Goal: Information Seeking & Learning: Check status

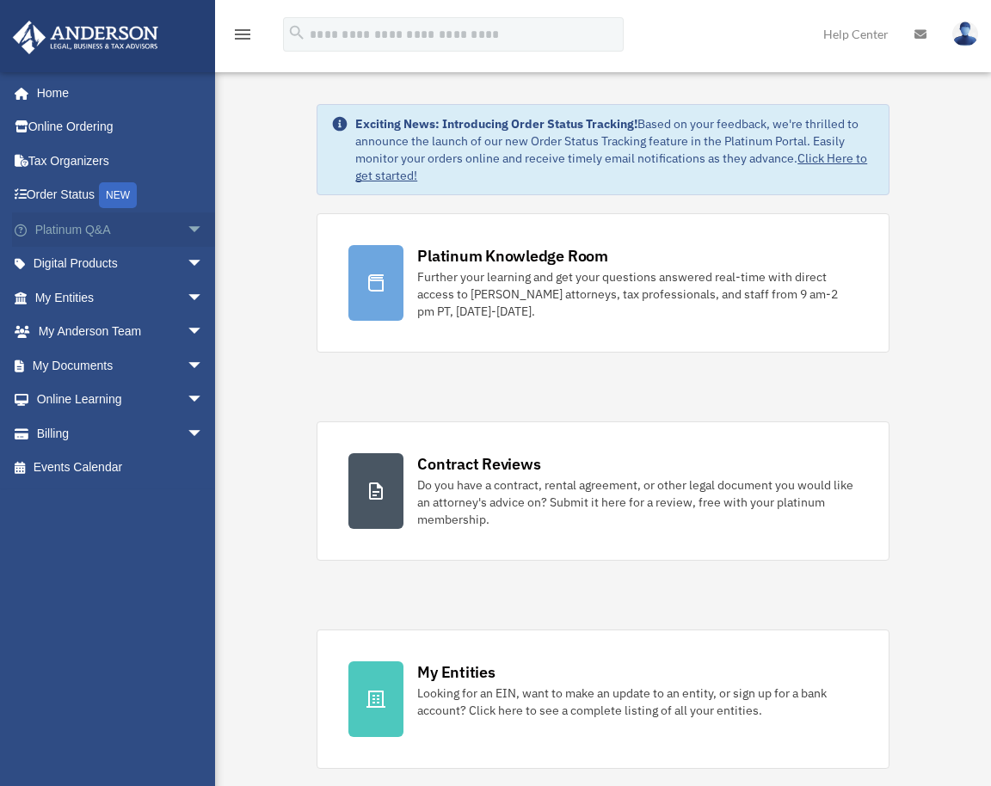
click at [58, 240] on link "Platinum Q&A arrow_drop_down" at bounding box center [121, 229] width 218 height 34
click at [187, 226] on span "arrow_drop_down" at bounding box center [204, 229] width 34 height 35
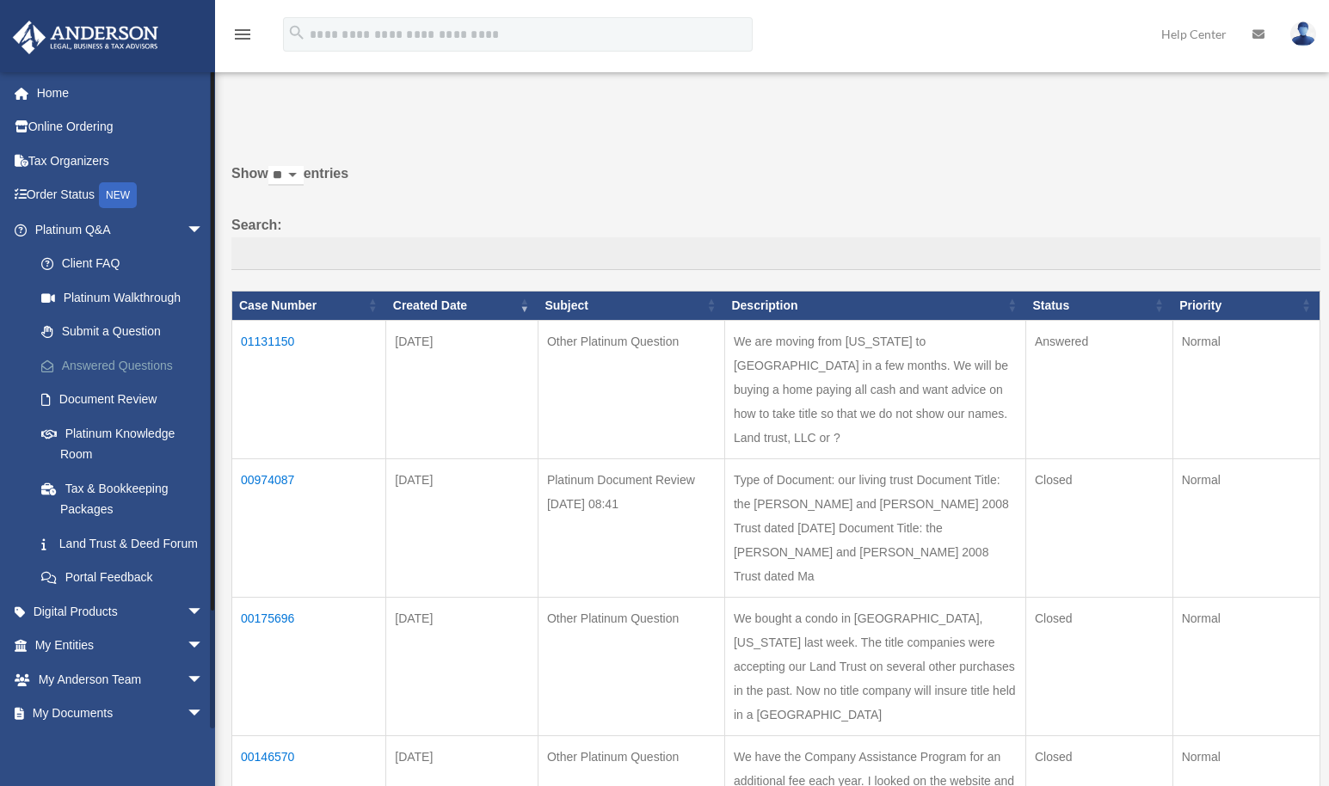
click at [128, 365] on link "Answered Questions" at bounding box center [127, 365] width 206 height 34
click at [187, 226] on span "arrow_drop_down" at bounding box center [204, 229] width 34 height 35
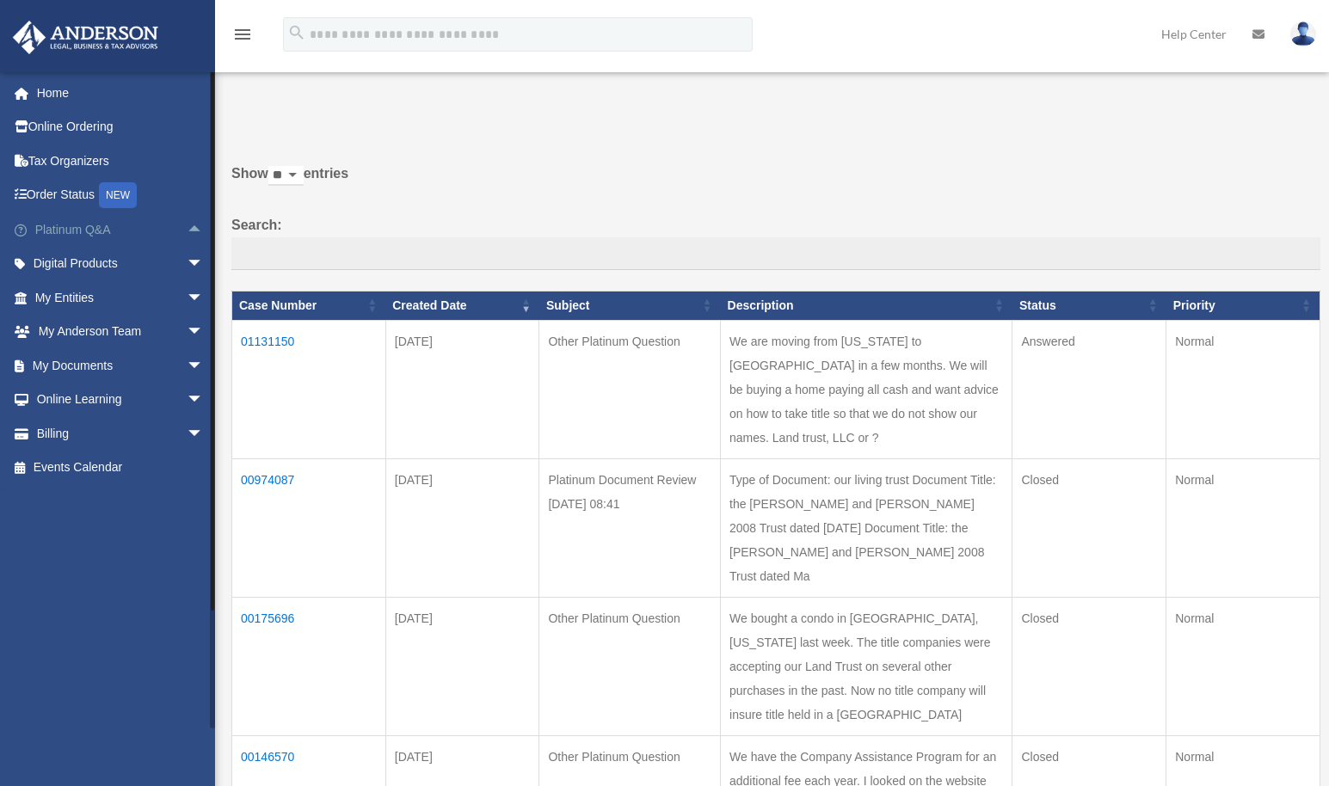
click at [187, 224] on span "arrow_drop_up" at bounding box center [204, 229] width 34 height 35
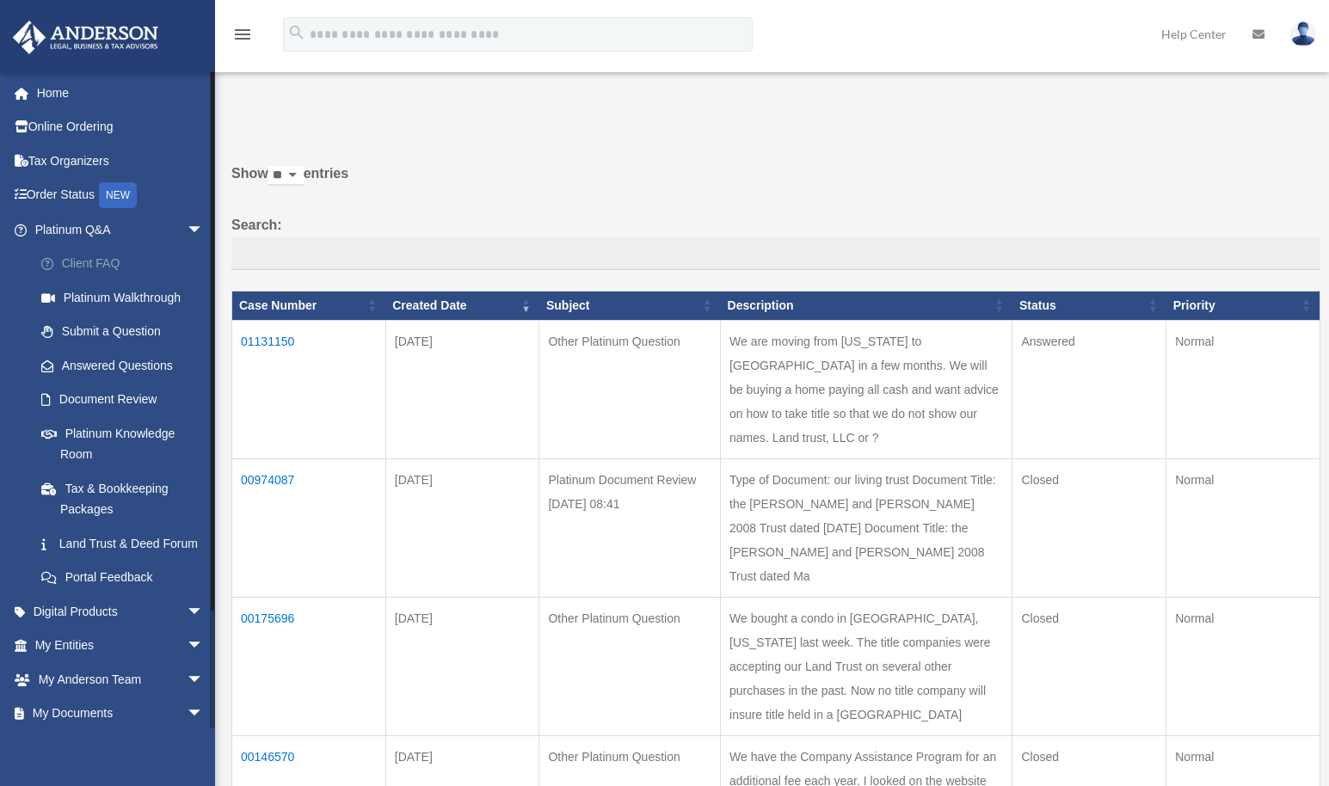
click at [101, 268] on link "Client FAQ" at bounding box center [127, 264] width 206 height 34
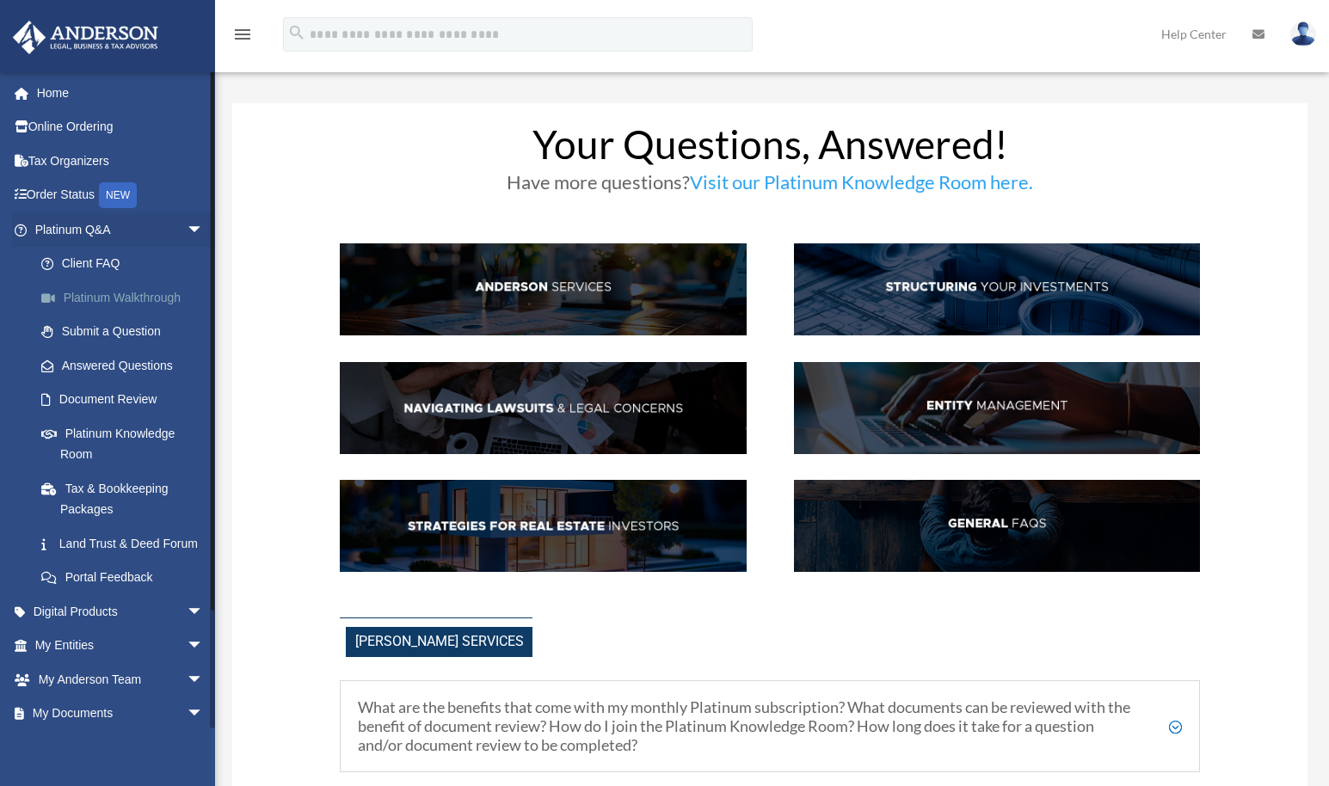
click at [126, 295] on link "Platinum Walkthrough" at bounding box center [127, 297] width 206 height 34
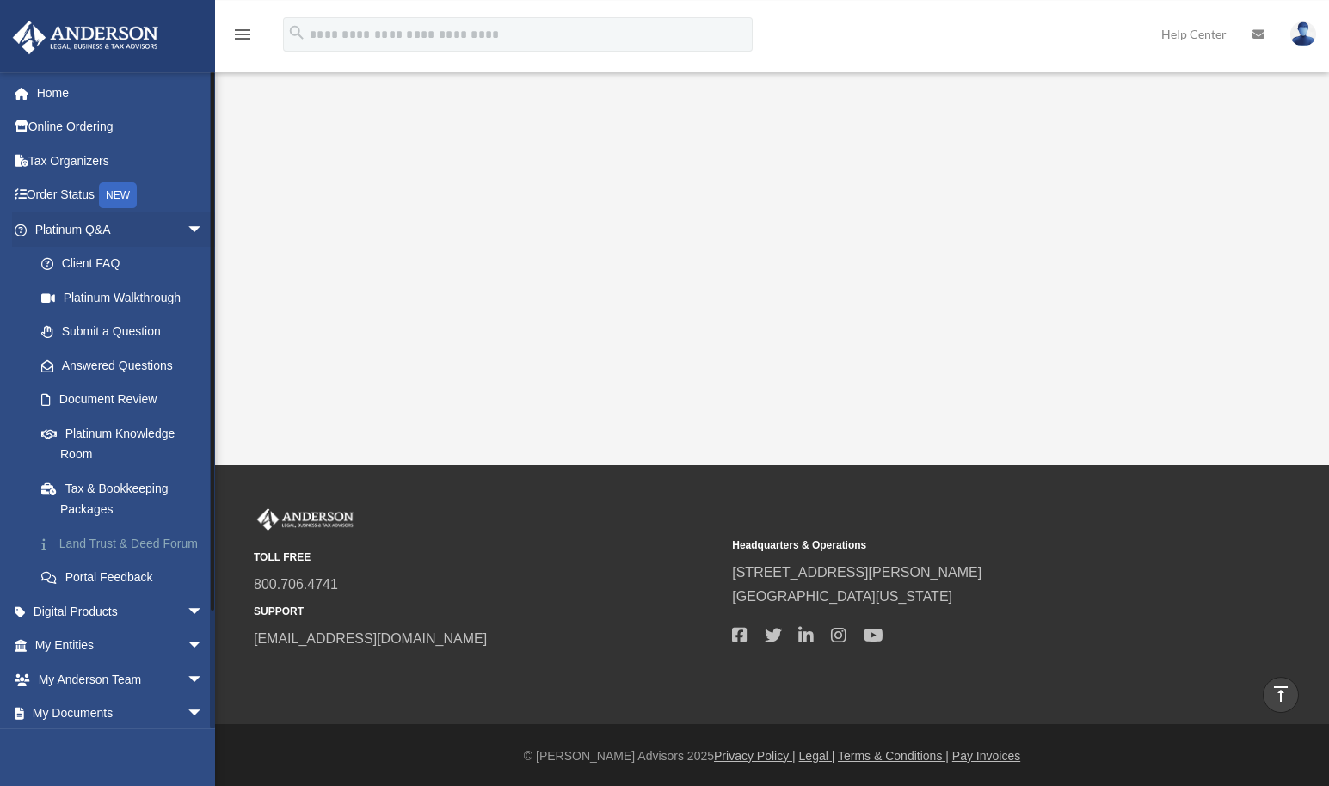
scroll to position [292, 0]
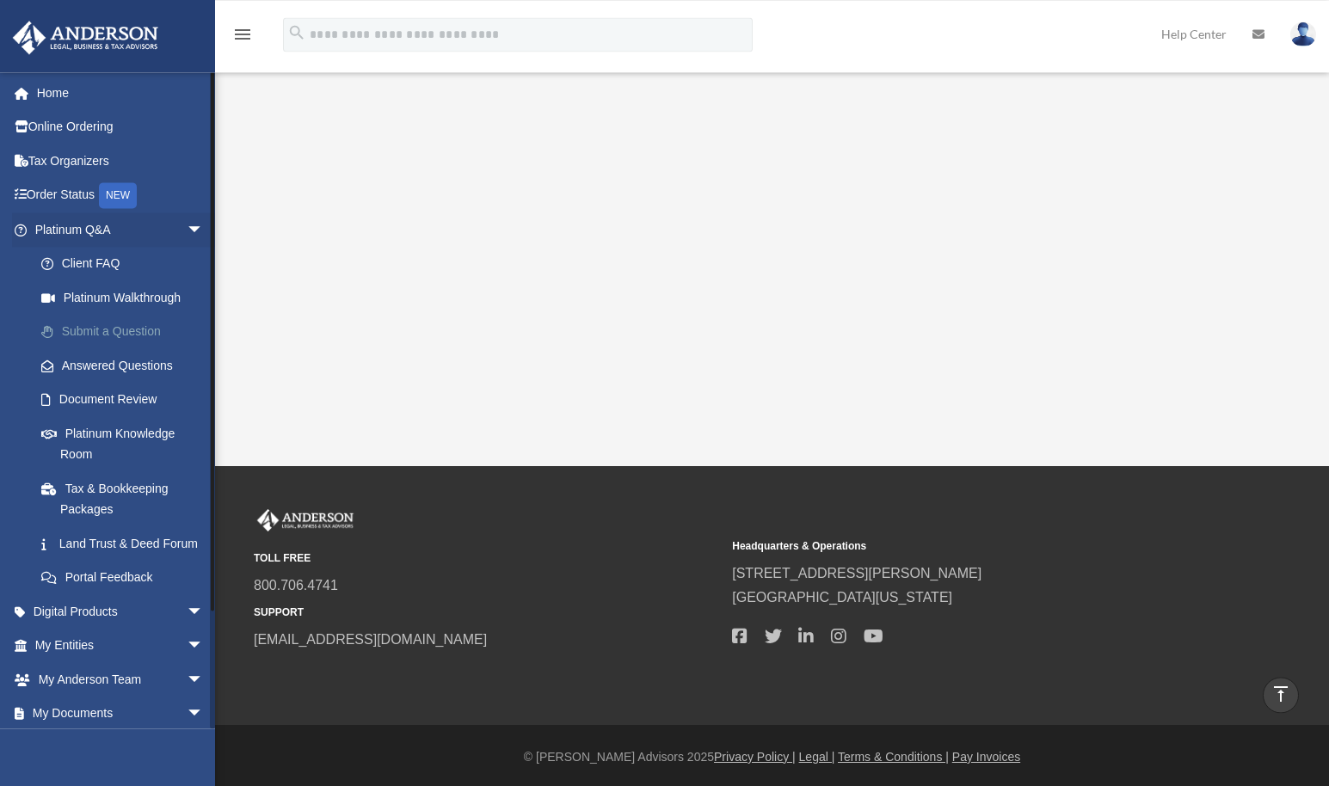
click at [92, 330] on link "Submit a Question" at bounding box center [127, 332] width 206 height 34
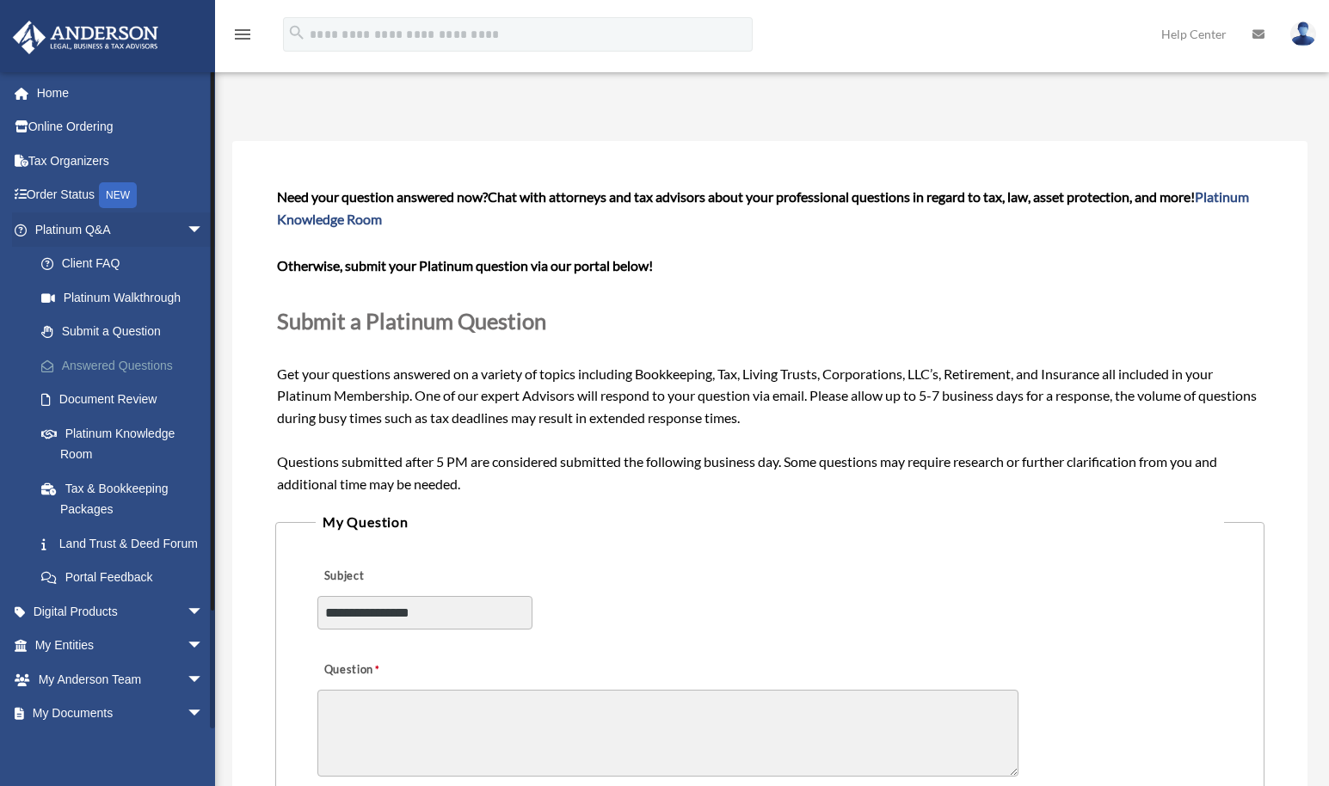
click at [116, 369] on link "Answered Questions" at bounding box center [127, 365] width 206 height 34
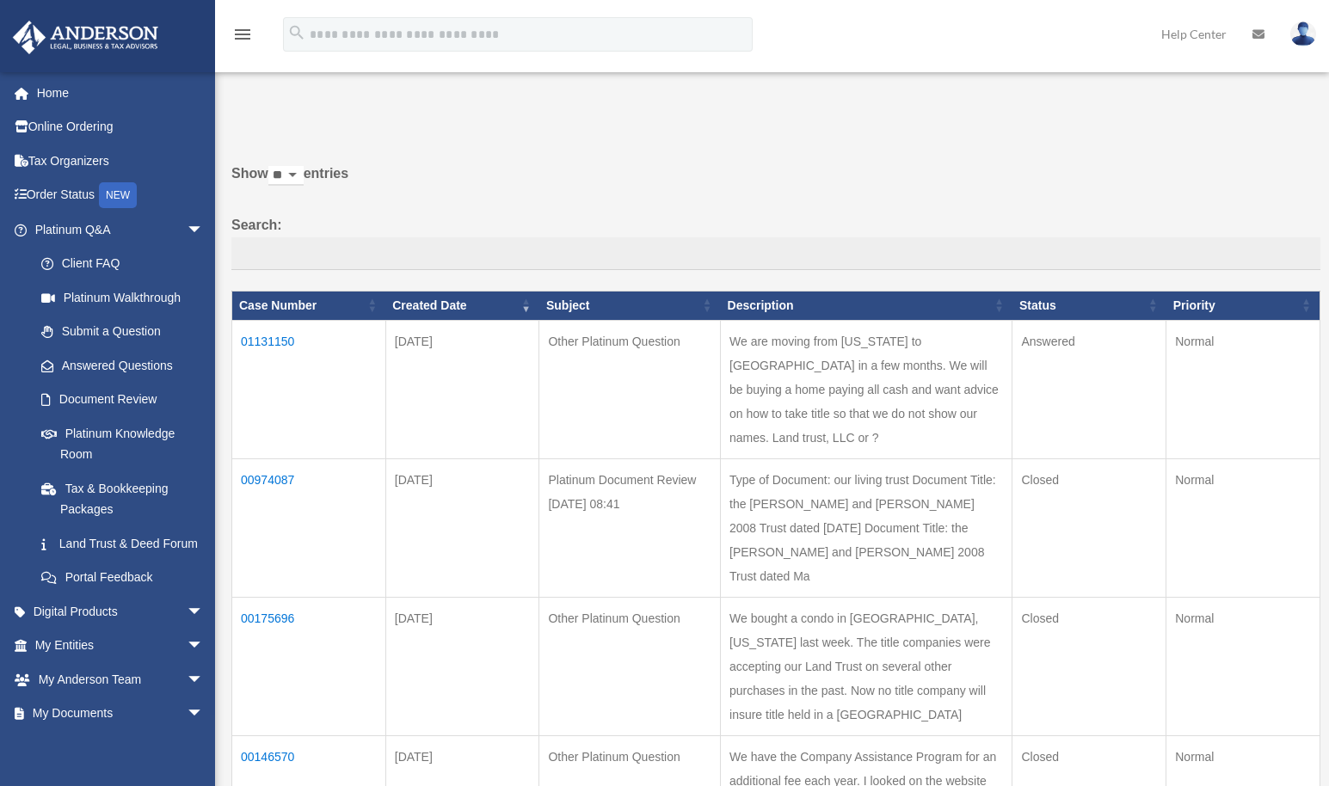
click at [276, 345] on td "01131150" at bounding box center [309, 389] width 154 height 138
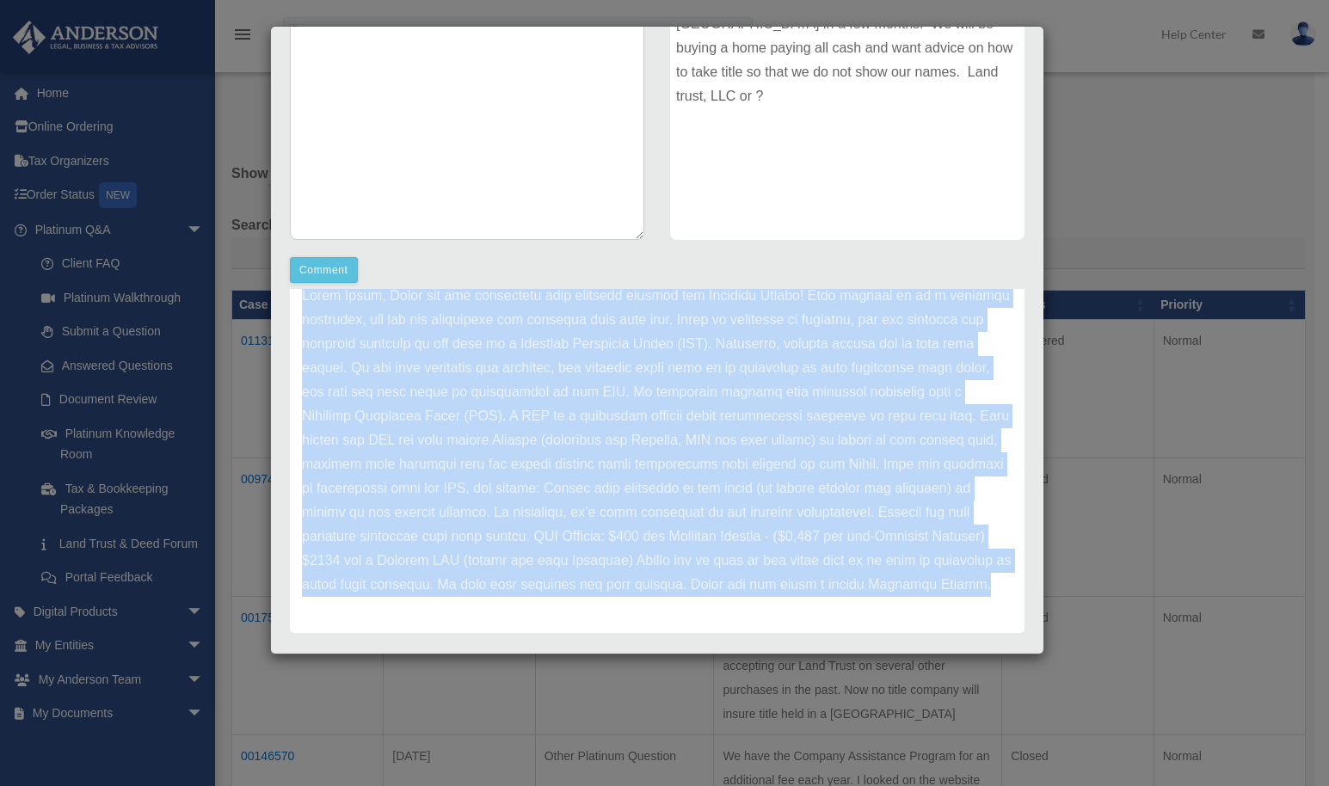
scroll to position [324, 0]
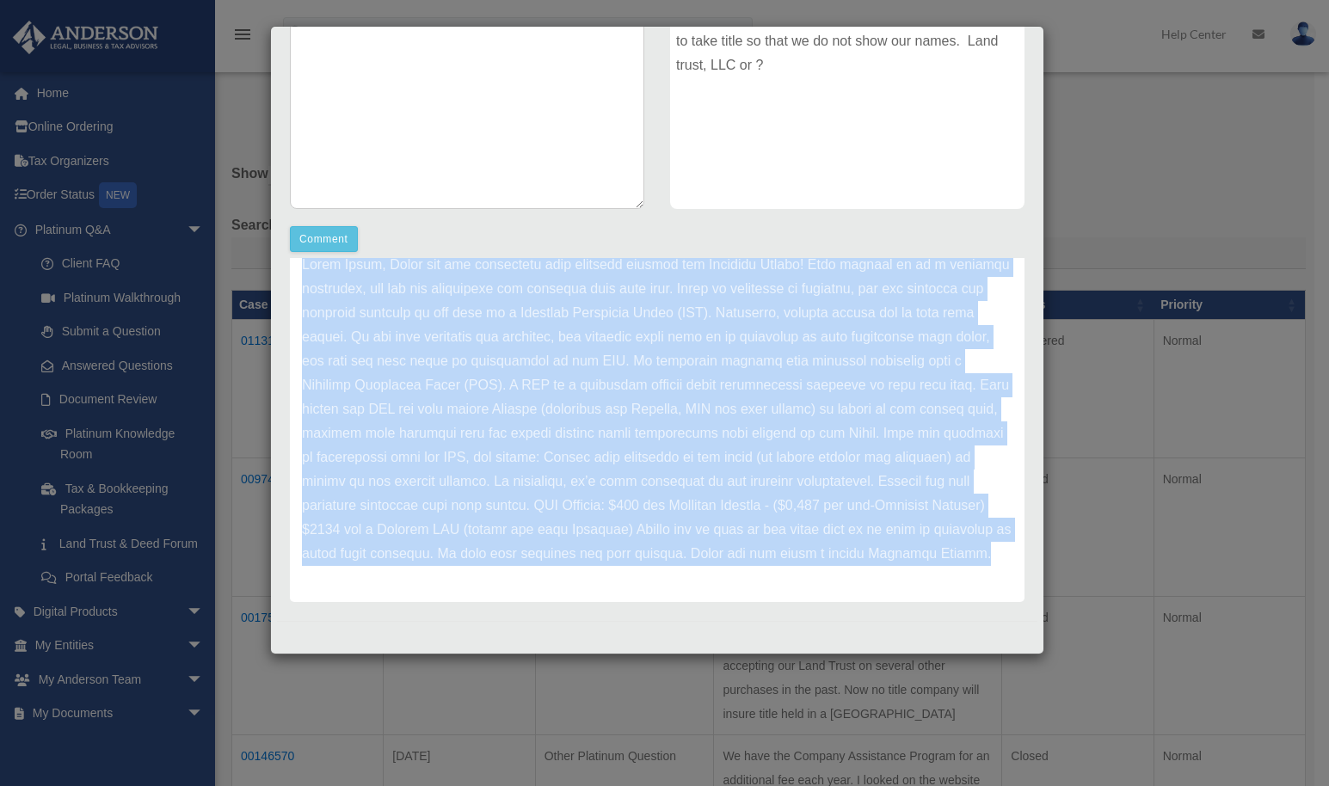
drag, startPoint x: 301, startPoint y: 390, endPoint x: 887, endPoint y: 692, distance: 659.6
click at [893, 602] on div "Anderson Advisors Update date : 10-03-2025" at bounding box center [657, 430] width 760 height 344
copy div "Update date : 10-03-2025 Hello Lloyd, Thank you for submitting your question th…"
click at [751, 584] on div "Update date : 10-03-2025" at bounding box center [657, 409] width 734 height 385
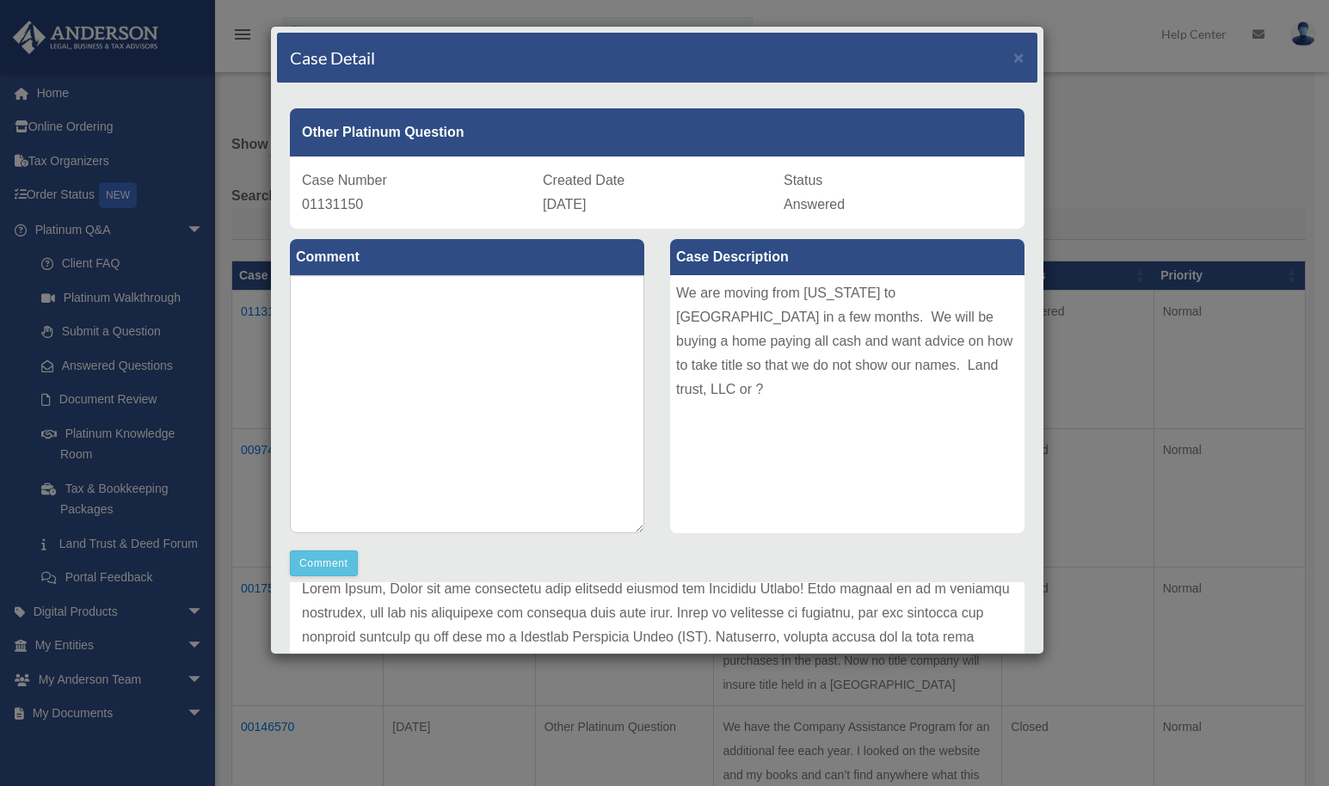
scroll to position [0, 0]
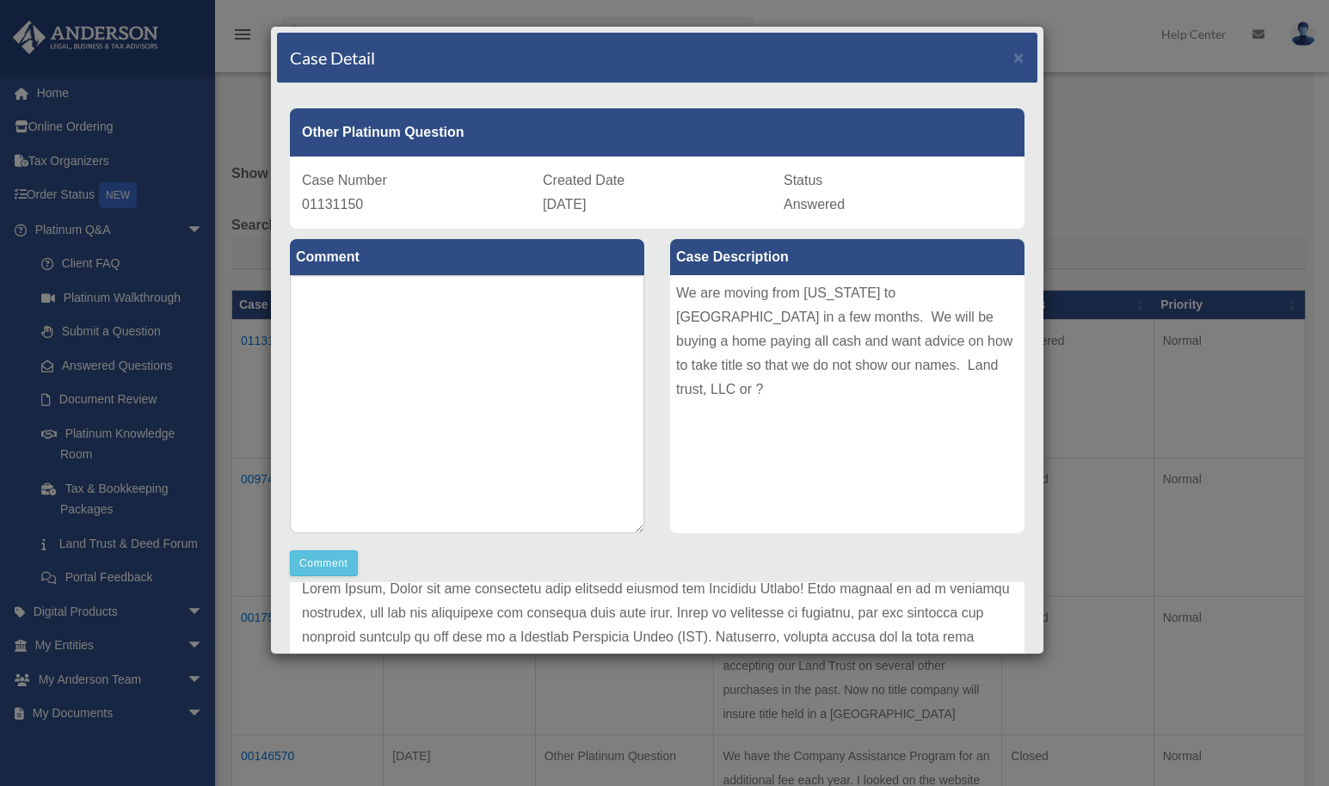
click at [304, 176] on pd-1 "Case Number" at bounding box center [344, 180] width 85 height 15
click at [309, 182] on pd-1 "Case Number" at bounding box center [344, 180] width 85 height 15
drag, startPoint x: 301, startPoint y: 179, endPoint x: 399, endPoint y: 203, distance: 100.9
click at [399, 203] on div "Case Number 01131150 Created Date October 2, 2025 Status Answered" at bounding box center [657, 193] width 734 height 72
copy div "Case Number 01131150"
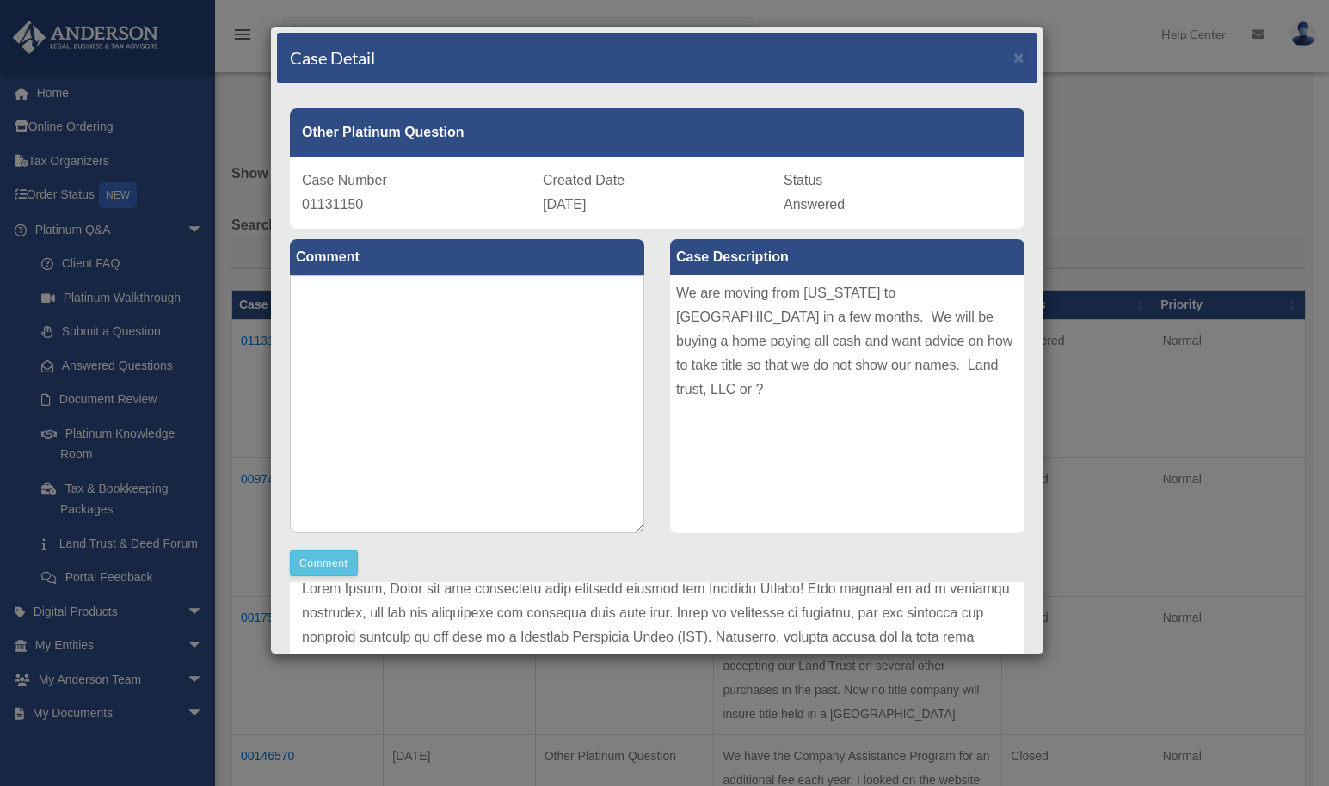
click at [715, 488] on div "We are moving from California to AZ in a few months. We will be buying a home p…" at bounding box center [847, 404] width 354 height 258
click at [1013, 60] on span "×" at bounding box center [1018, 57] width 11 height 20
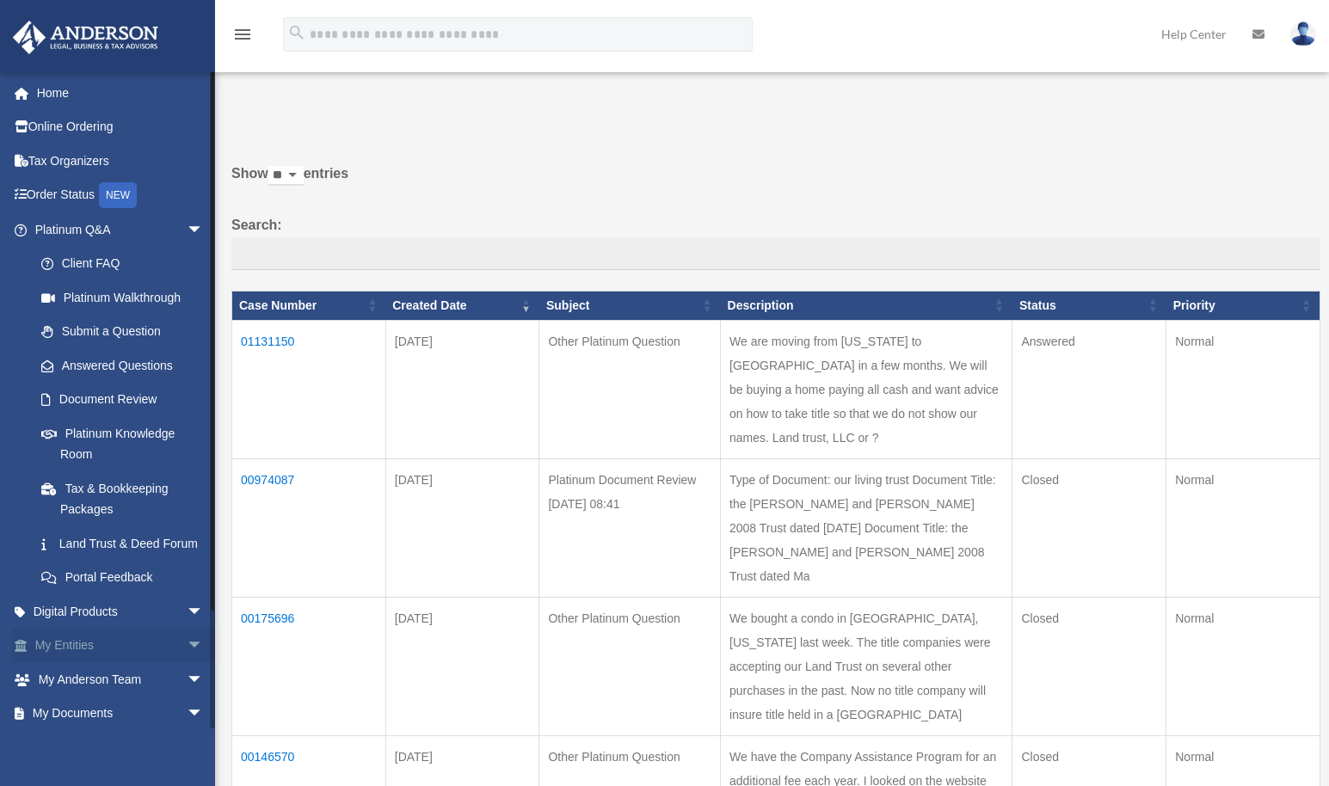
click at [94, 663] on link "My Entities arrow_drop_down" at bounding box center [121, 646] width 218 height 34
click at [187, 664] on span "arrow_drop_down" at bounding box center [204, 646] width 34 height 35
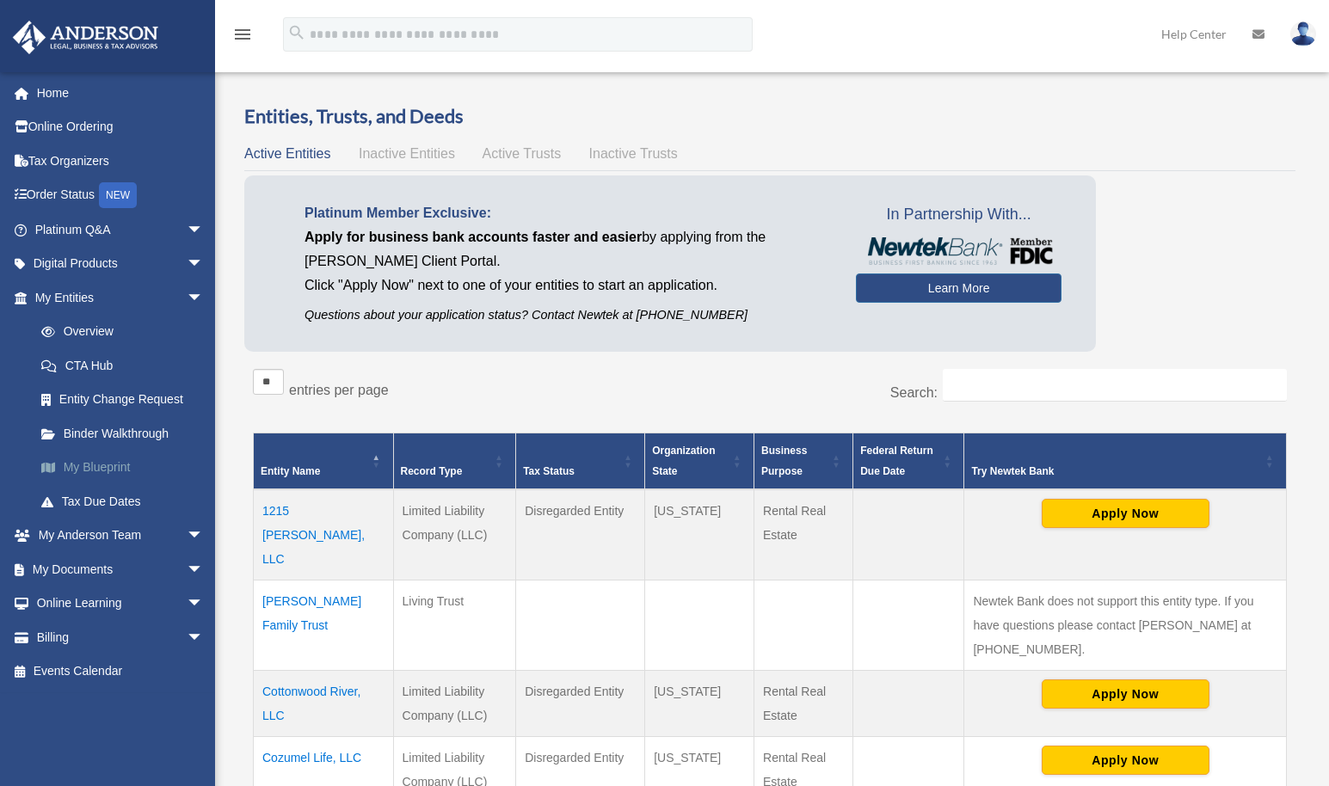
click at [96, 470] on link "My Blueprint" at bounding box center [127, 468] width 206 height 34
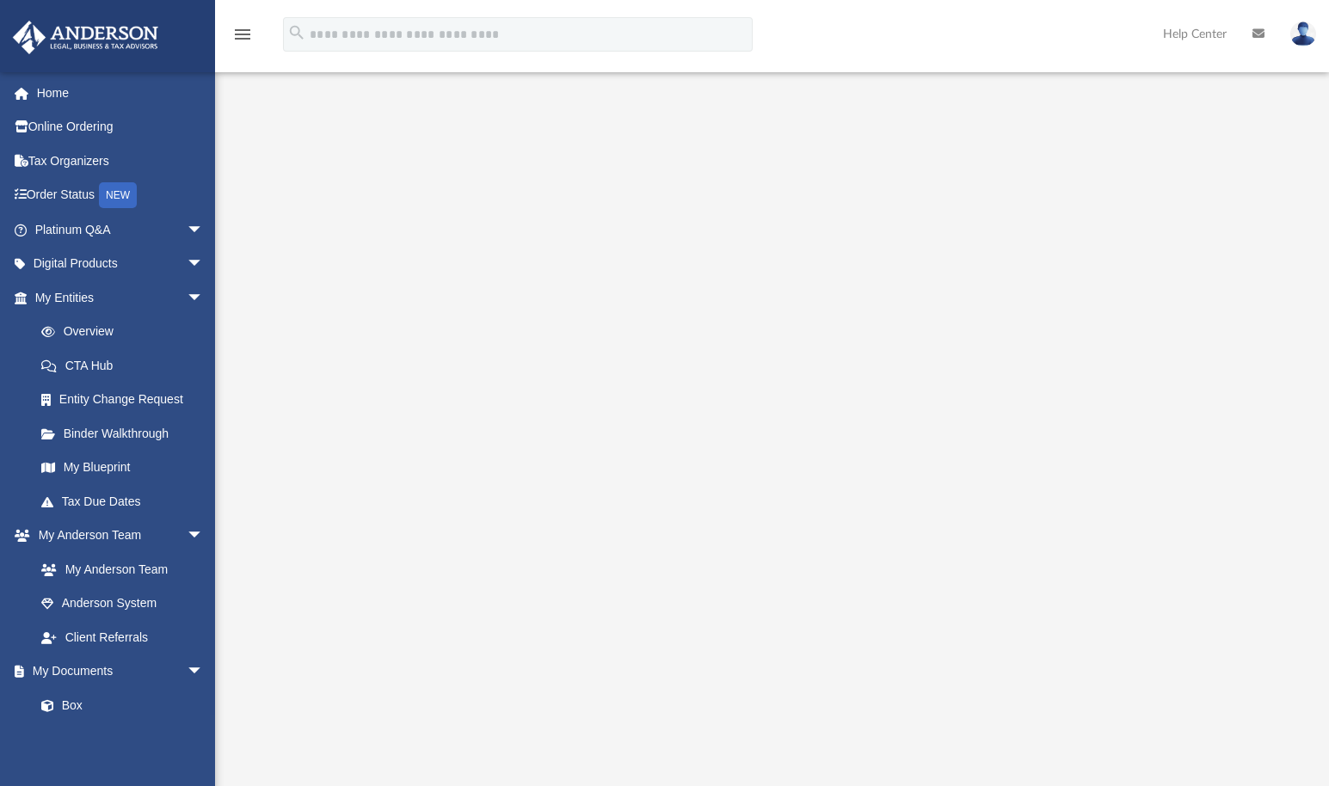
click at [1308, 40] on img at bounding box center [1303, 33] width 26 height 25
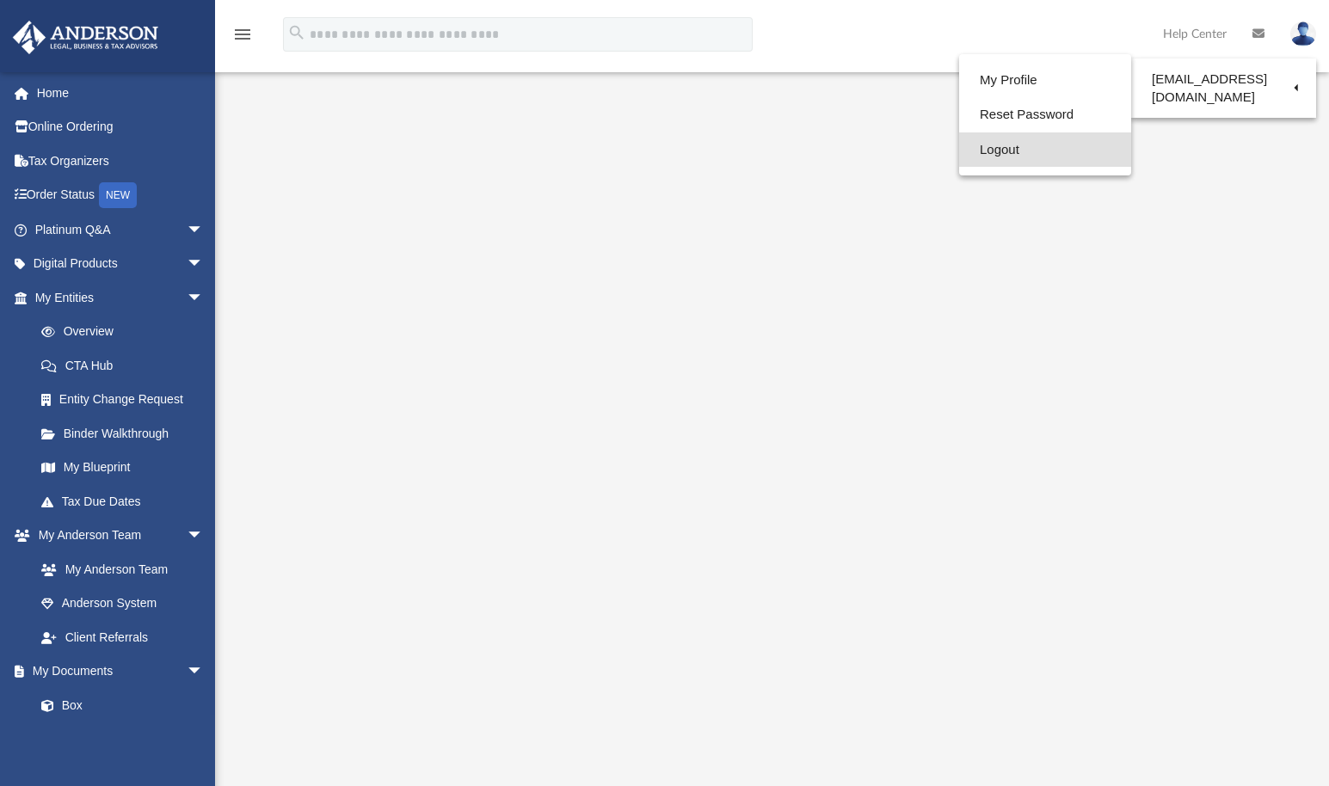
click at [972, 148] on link "Logout" at bounding box center [1045, 149] width 172 height 35
